Goal: Book appointment/travel/reservation

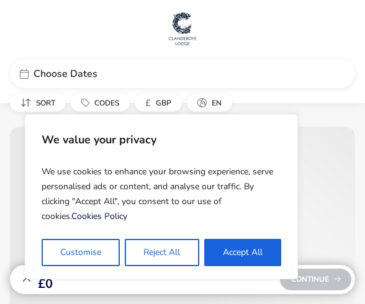
drag, startPoint x: 241, startPoint y: 261, endPoint x: 228, endPoint y: 252, distance: 15.5
click at [237, 260] on button "Accept All" at bounding box center [242, 252] width 77 height 27
checkbox input "true"
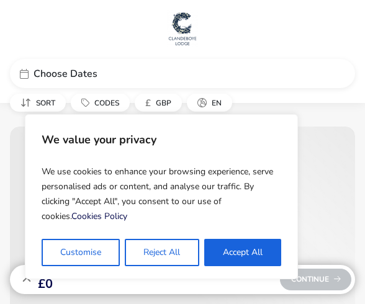
checkbox input "true"
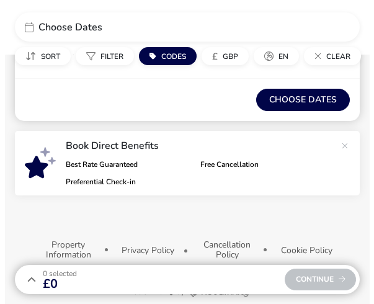
scroll to position [259, 0]
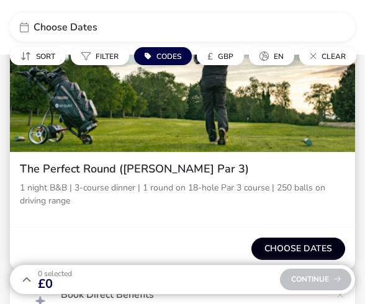
click at [304, 245] on button "Choose dates" at bounding box center [298, 248] width 94 height 22
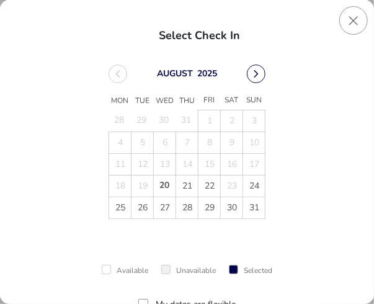
click at [252, 82] on button "Next Month" at bounding box center [256, 73] width 19 height 19
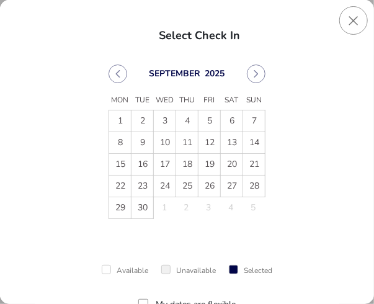
click at [234, 159] on span "20" at bounding box center [231, 164] width 21 height 21
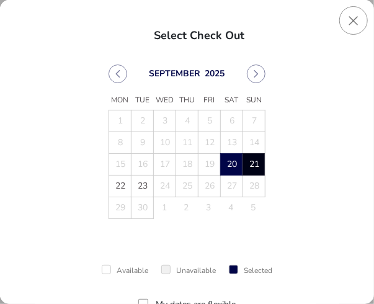
click at [247, 162] on span "21" at bounding box center [253, 164] width 21 height 21
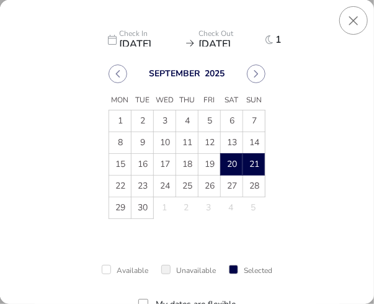
scroll to position [56, 0]
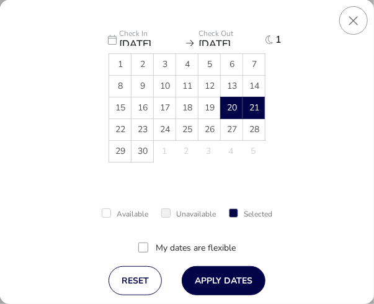
click at [166, 247] on label "My dates are flexible" at bounding box center [196, 248] width 80 height 9
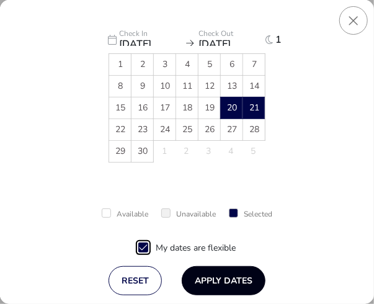
click at [197, 270] on button "Apply Dates" at bounding box center [224, 280] width 84 height 29
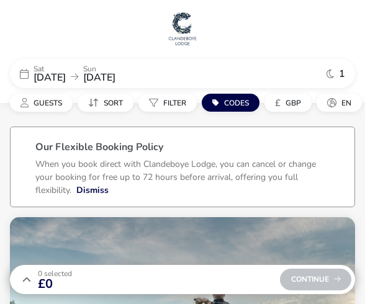
click at [182, 37] on img at bounding box center [182, 28] width 31 height 37
